Goal: Information Seeking & Learning: Learn about a topic

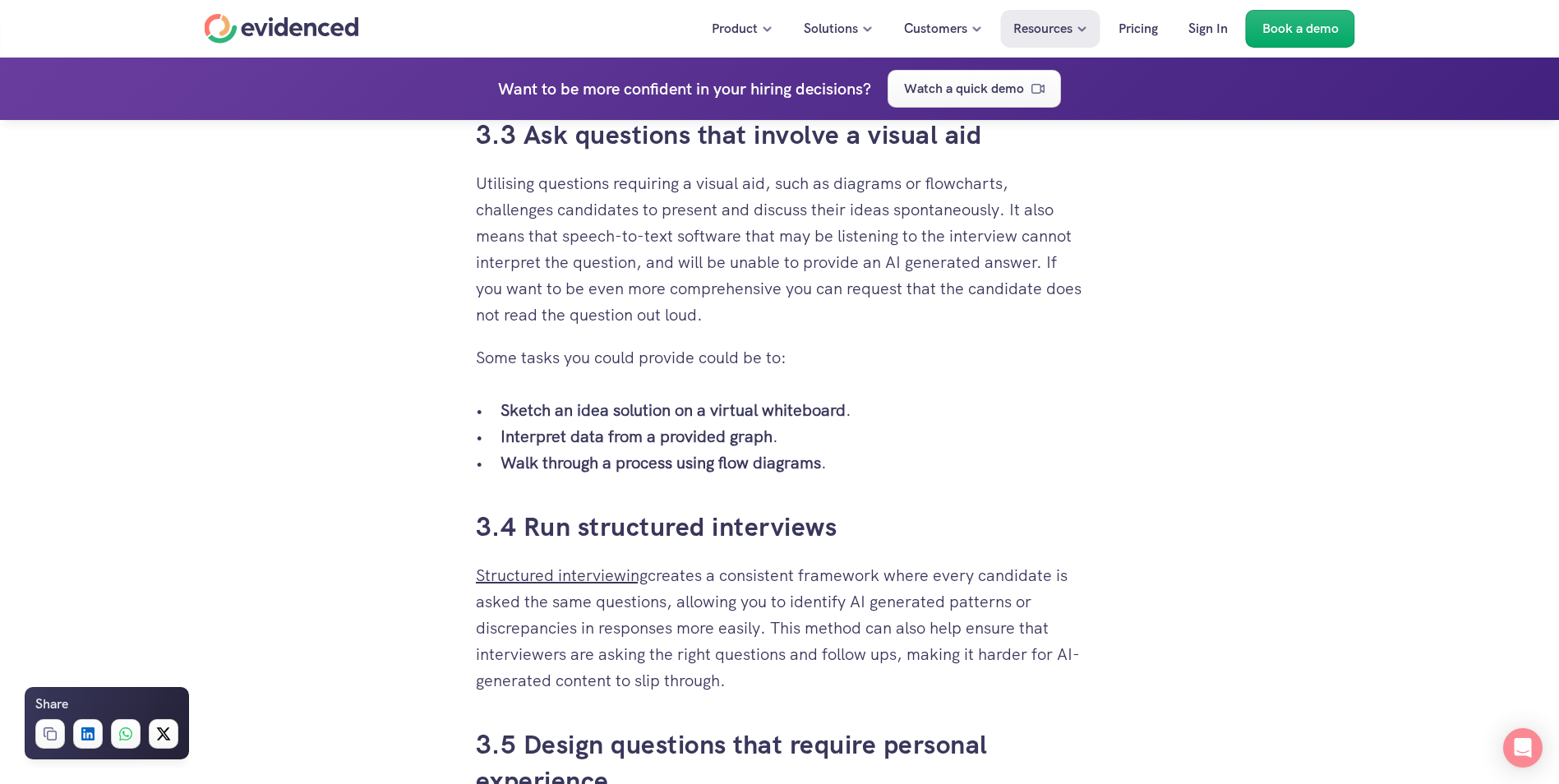
scroll to position [4024, 0]
drag, startPoint x: 824, startPoint y: 539, endPoint x: 337, endPoint y: 394, distance: 508.1
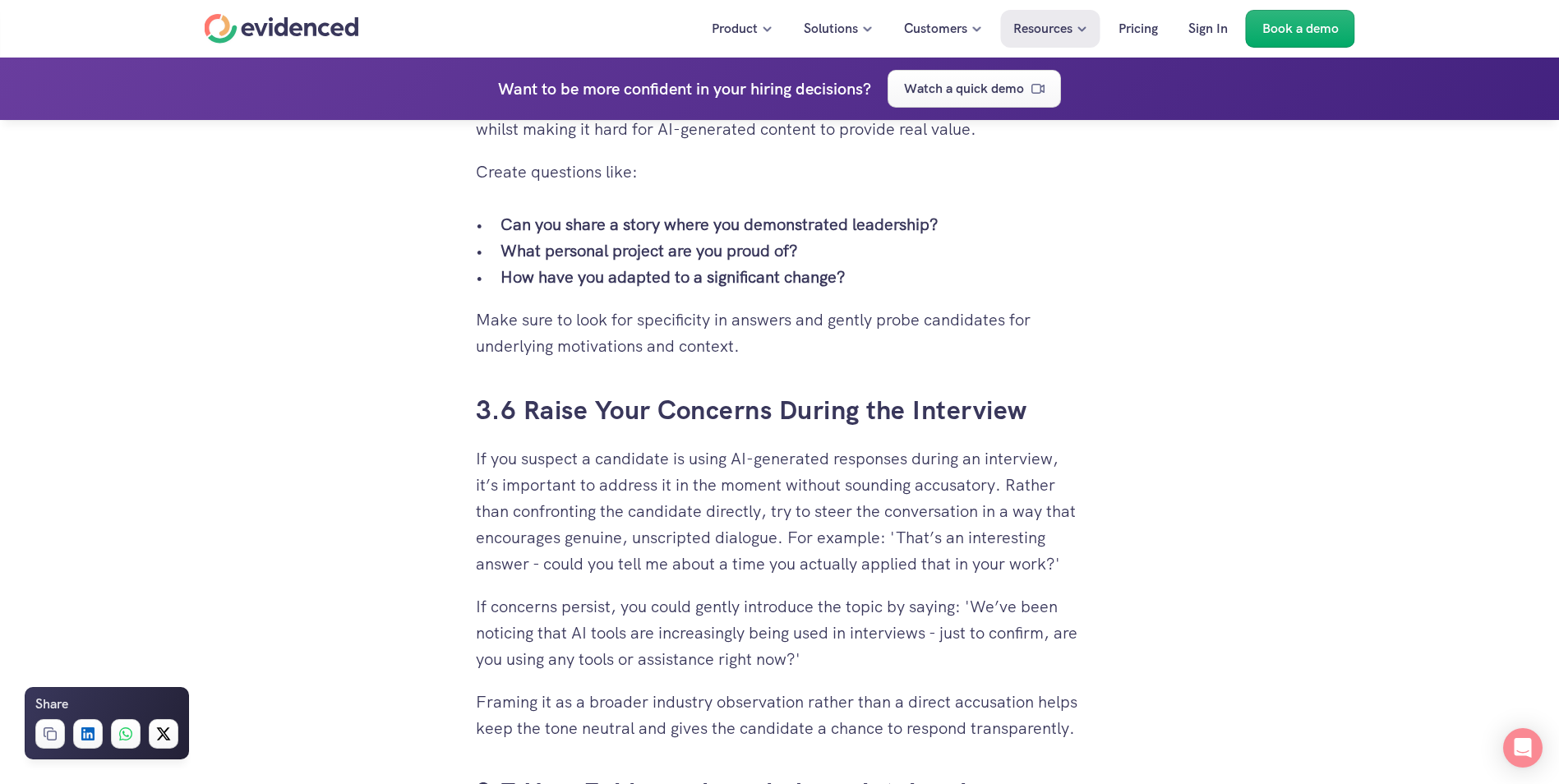
scroll to position [4764, 0]
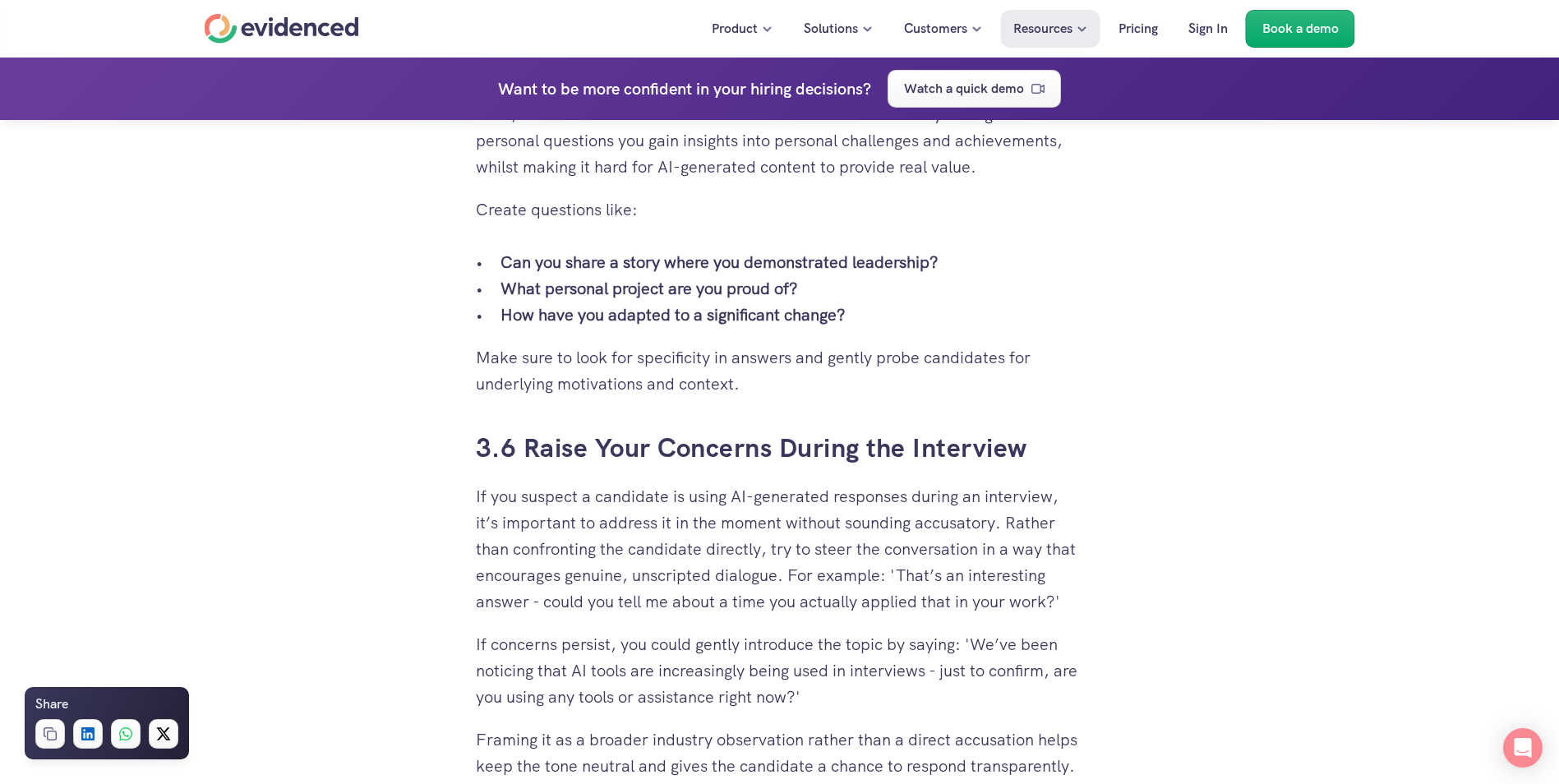
drag, startPoint x: 523, startPoint y: 322, endPoint x: 837, endPoint y: 390, distance: 321.3
copy div "Signs of AI-Generated Answers 2.1 Unnatural perfection in responses You're like…"
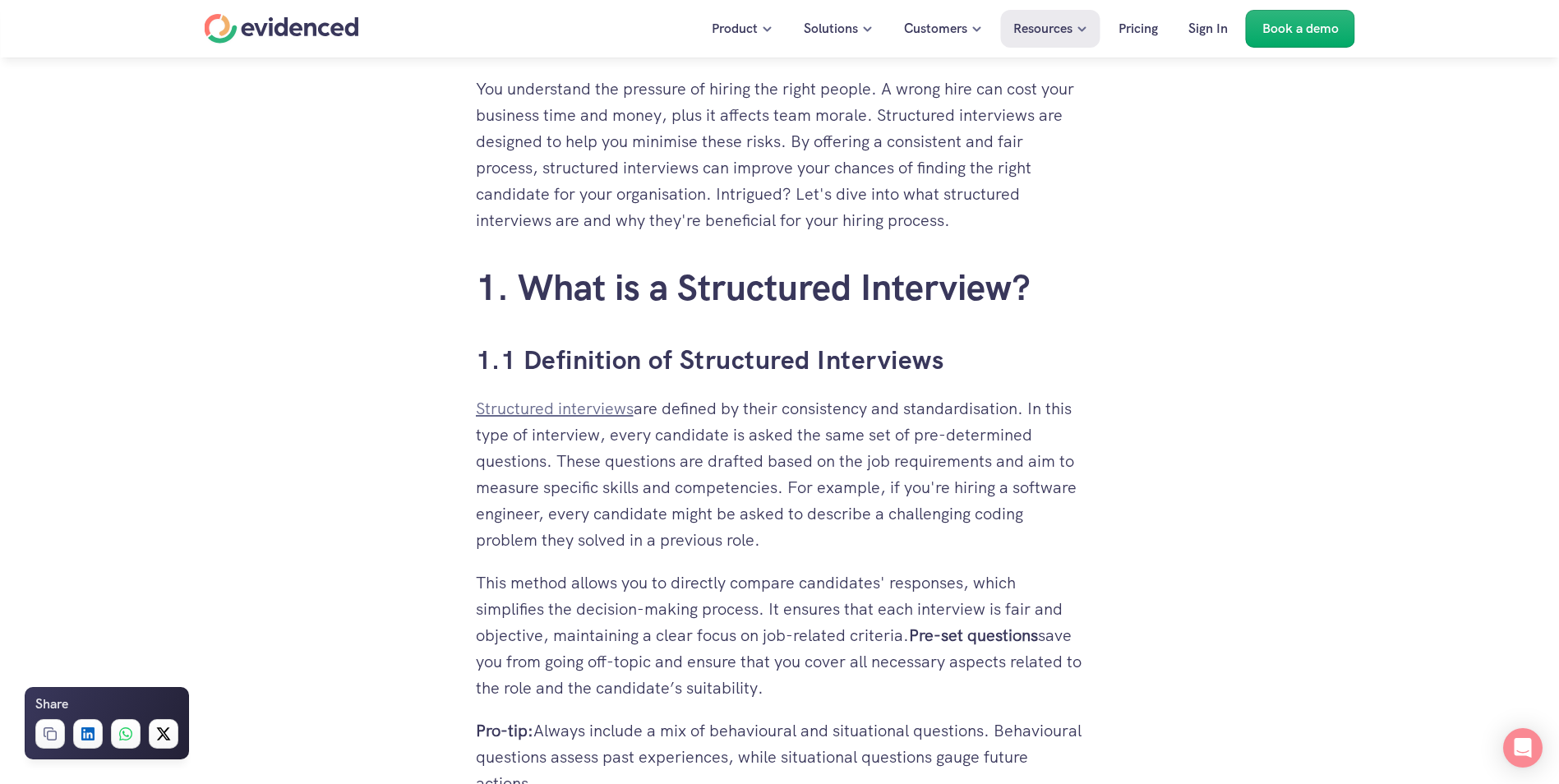
scroll to position [739, 0]
